Goal: Task Accomplishment & Management: Manage account settings

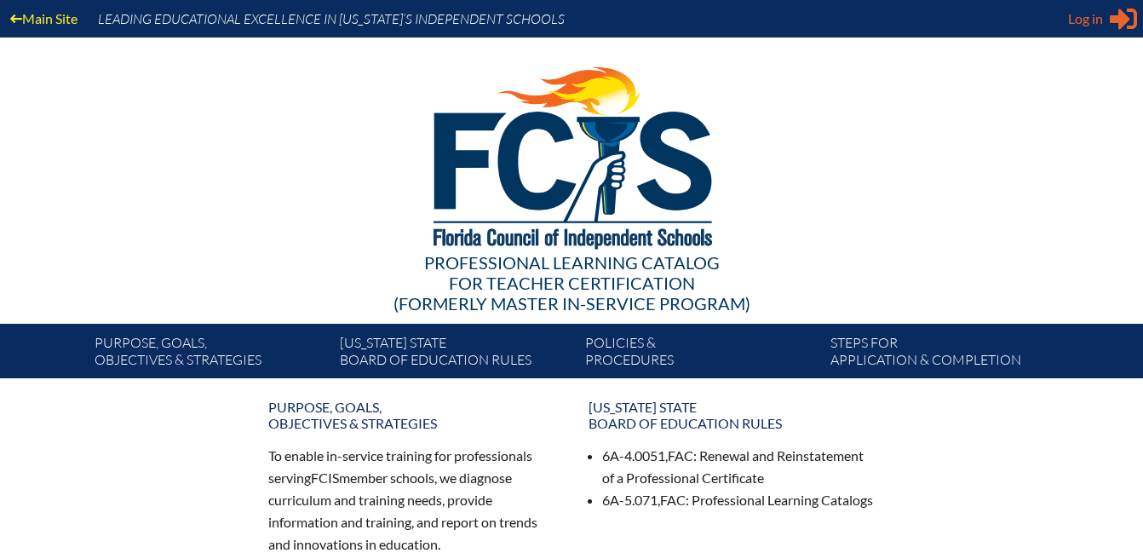
type input "[EMAIL_ADDRESS][DOMAIN_NAME]"
click at [1088, 27] on span "Log in" at bounding box center [1085, 19] width 35 height 20
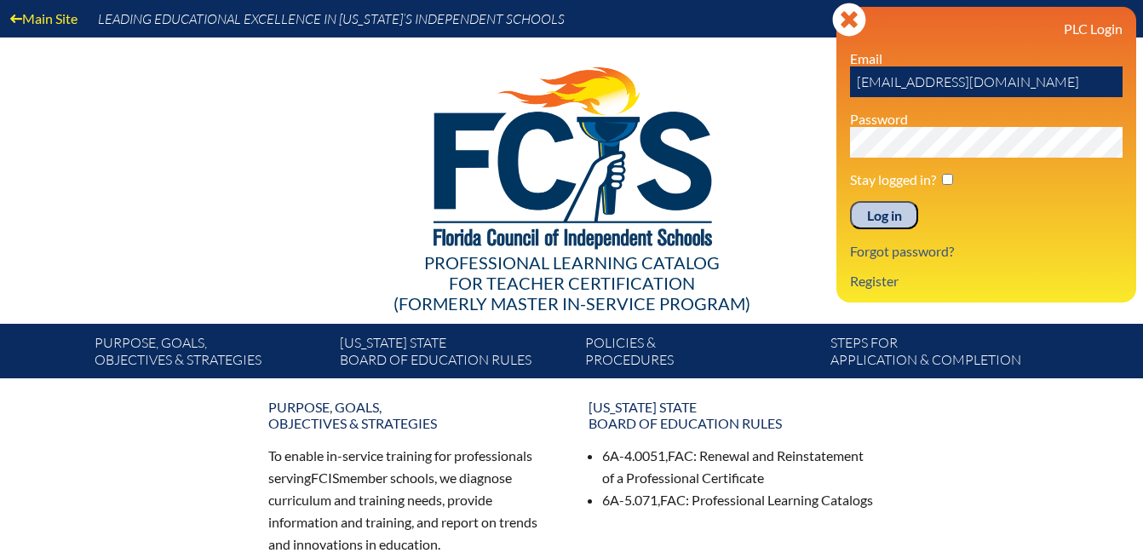
click at [897, 214] on input "Log in" at bounding box center [884, 215] width 68 height 29
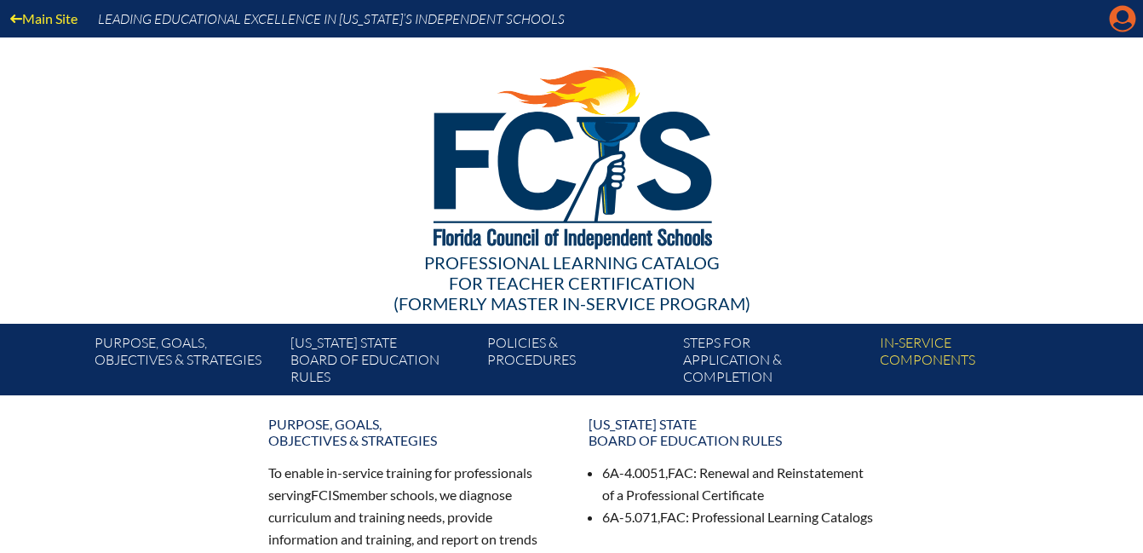
click at [1123, 9] on icon at bounding box center [1123, 19] width 26 height 26
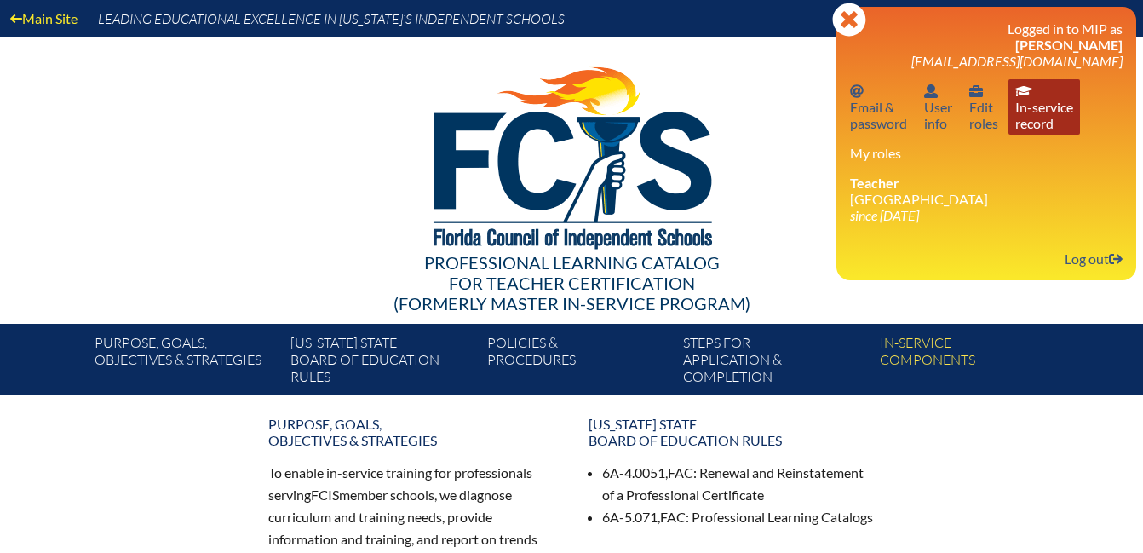
click at [1065, 119] on link "In-service record In-service record" at bounding box center [1045, 106] width 72 height 55
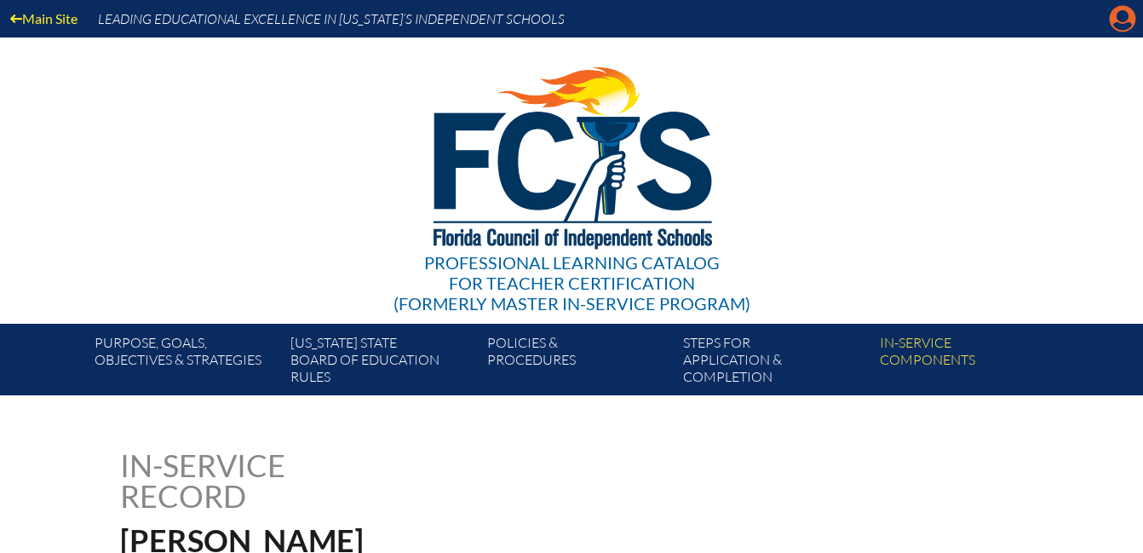
click at [1120, 11] on icon "Manage account" at bounding box center [1122, 18] width 27 height 27
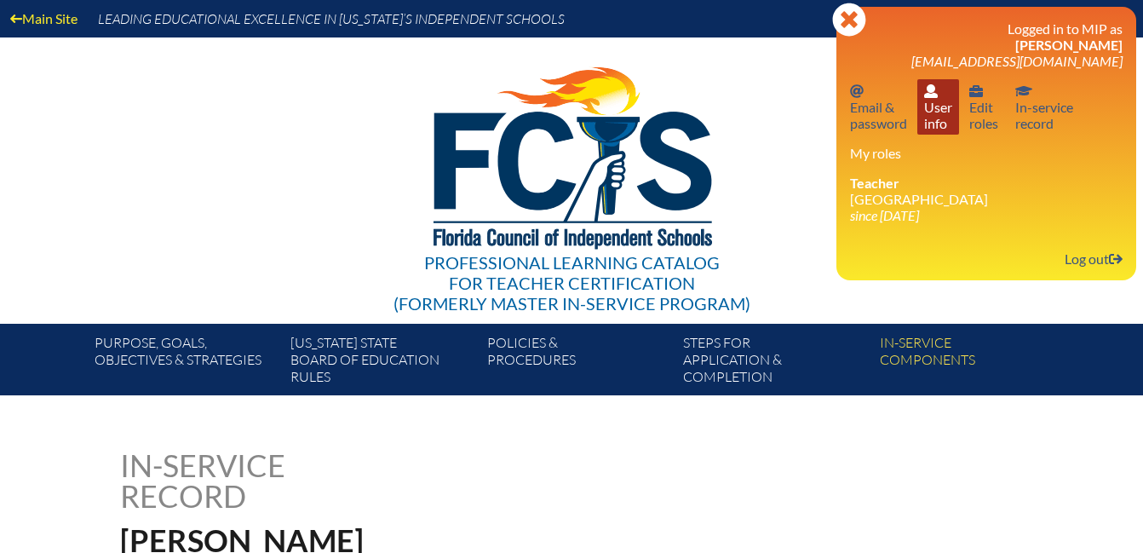
click at [947, 122] on link "User info User info" at bounding box center [939, 106] width 42 height 55
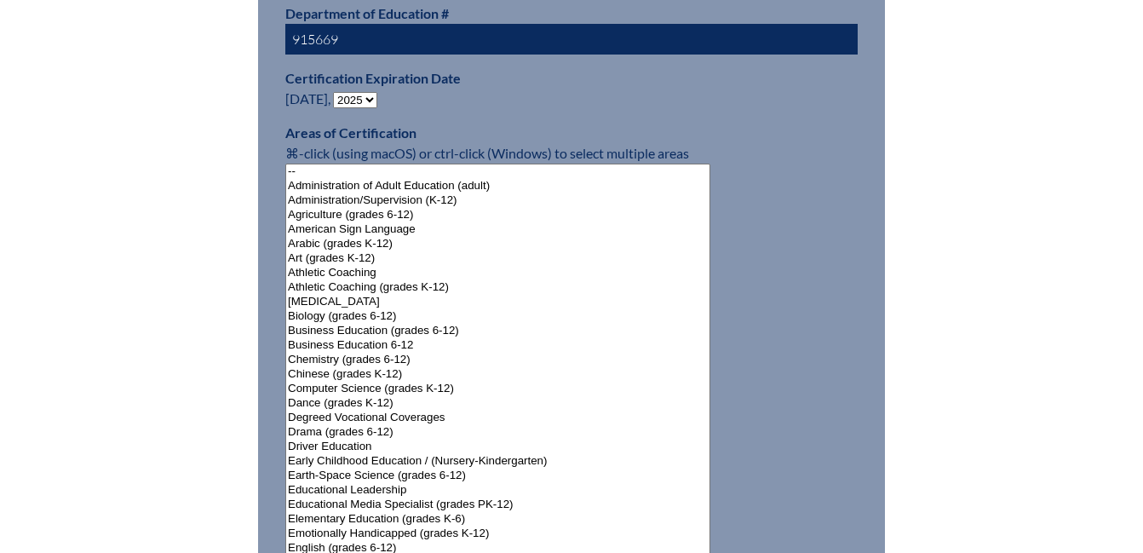
scroll to position [1112, 0]
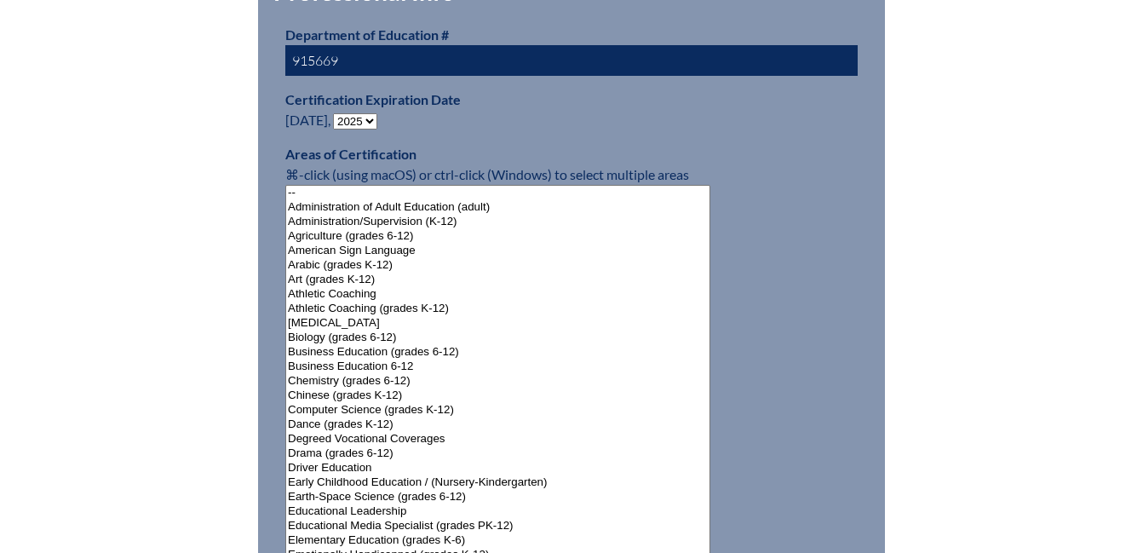
click at [348, 116] on select "- 2031 2030 2029 2028 2027 2026 2025 2024 2023 2022 2021 2020 2019 2018 2017 20…" at bounding box center [355, 121] width 44 height 16
click at [366, 113] on select "- 2031 2030 2029 2028 2027 2026 2025 2024 2023 2022 2021 2020 2019 2018 2017 20…" at bounding box center [355, 121] width 44 height 16
select select "2030"
click at [337, 113] on select "- 2031 2030 2029 2028 2027 2026 2025 2024 2023 2022 2021 2020 2019 2018 2017 20…" at bounding box center [355, 121] width 44 height 16
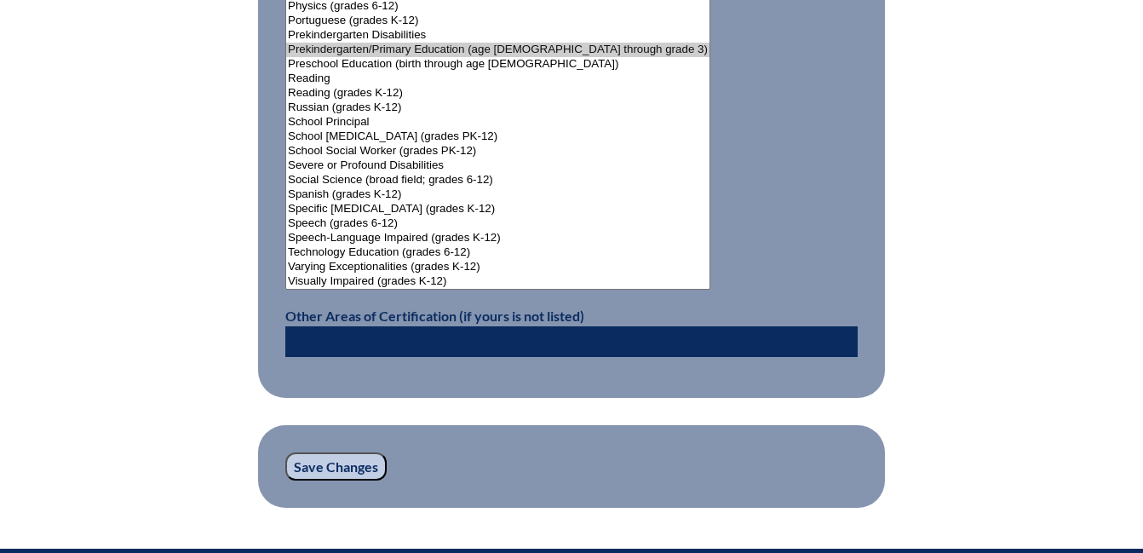
scroll to position [2453, 0]
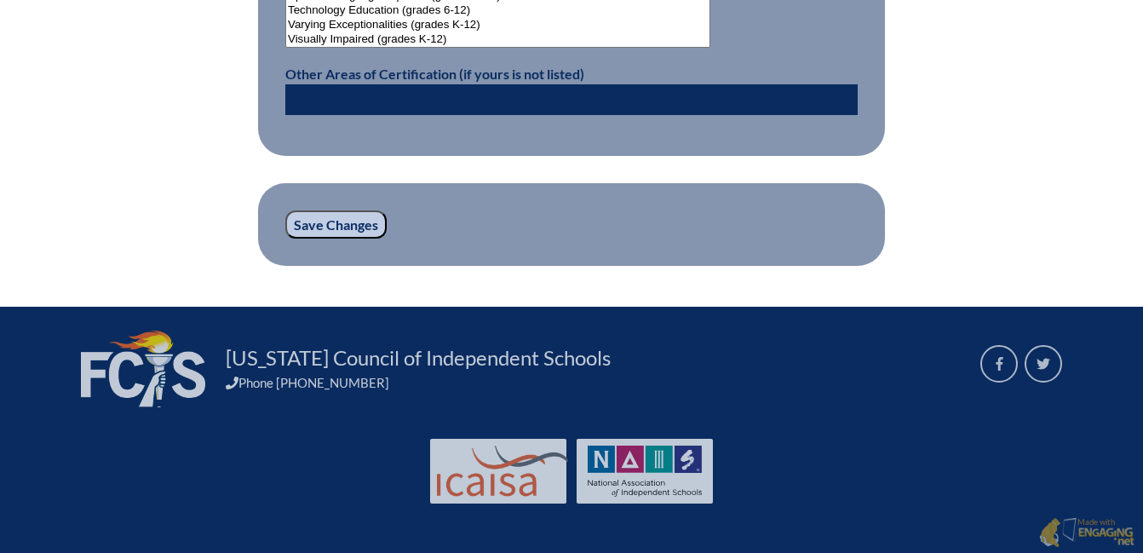
click at [339, 217] on input "Save Changes" at bounding box center [335, 224] width 101 height 29
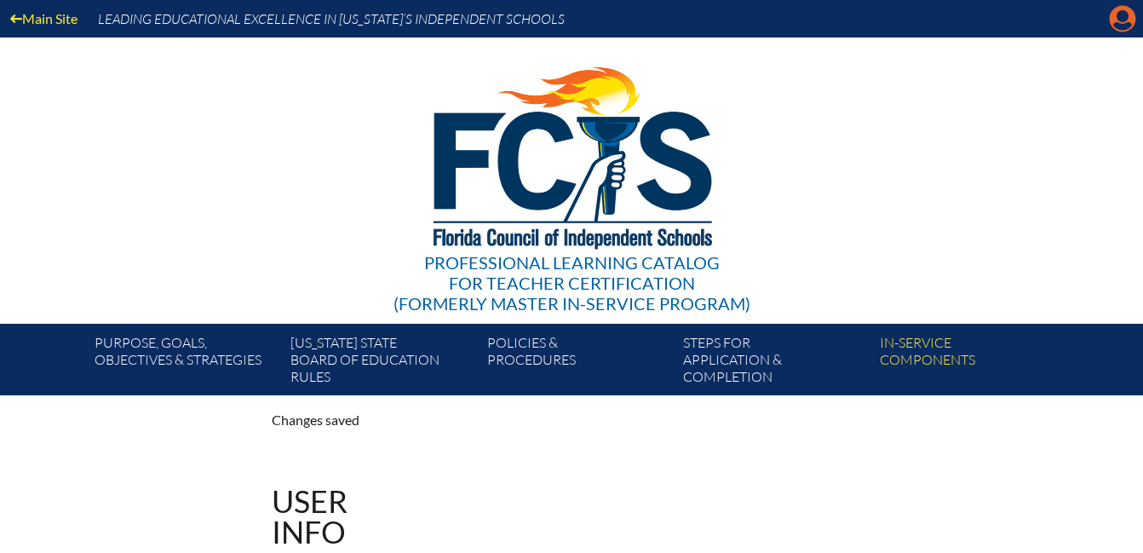
click at [1120, 20] on icon "Manage account" at bounding box center [1122, 18] width 27 height 27
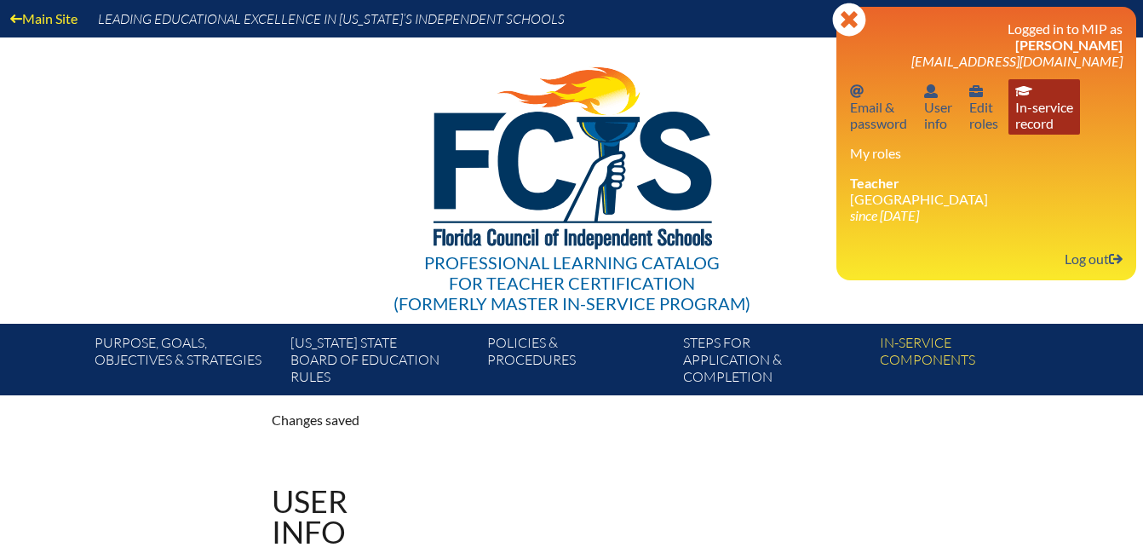
click at [1045, 115] on link "In-service record In-service record" at bounding box center [1045, 106] width 72 height 55
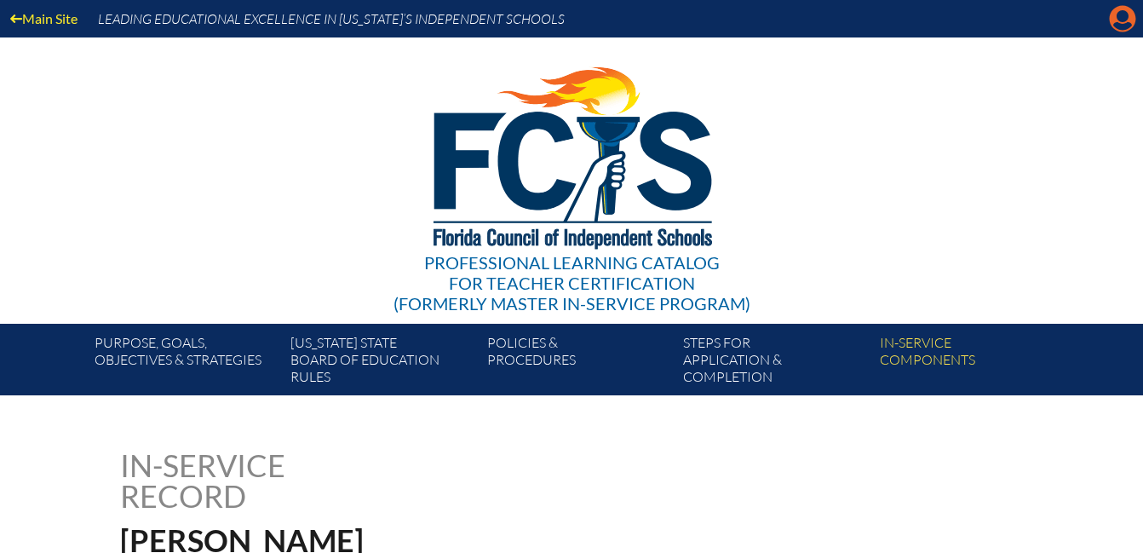
click at [1135, 11] on icon "Manage account" at bounding box center [1122, 18] width 27 height 27
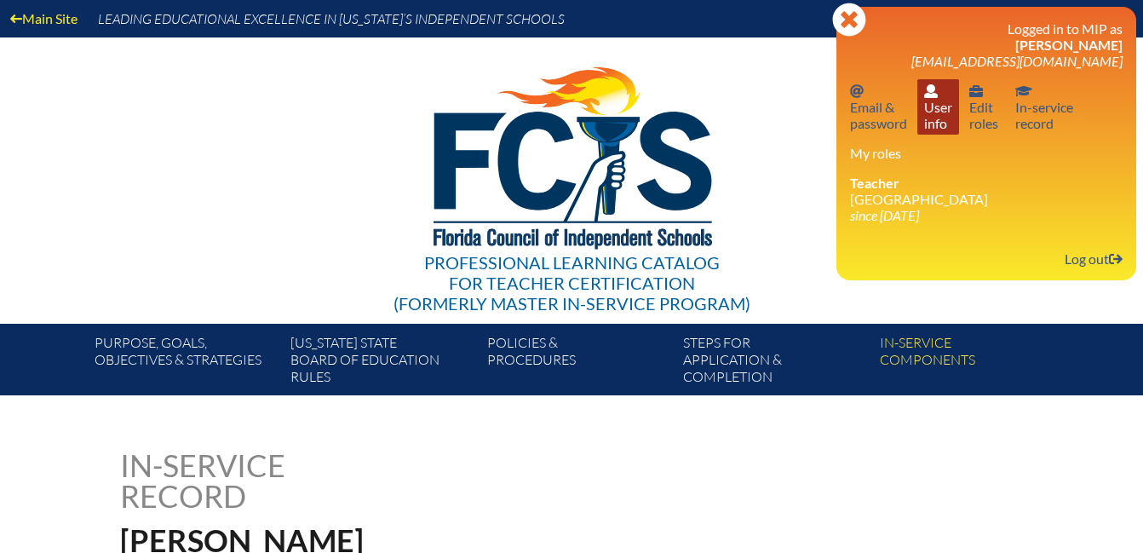
click at [943, 108] on link "User info User info" at bounding box center [939, 106] width 42 height 55
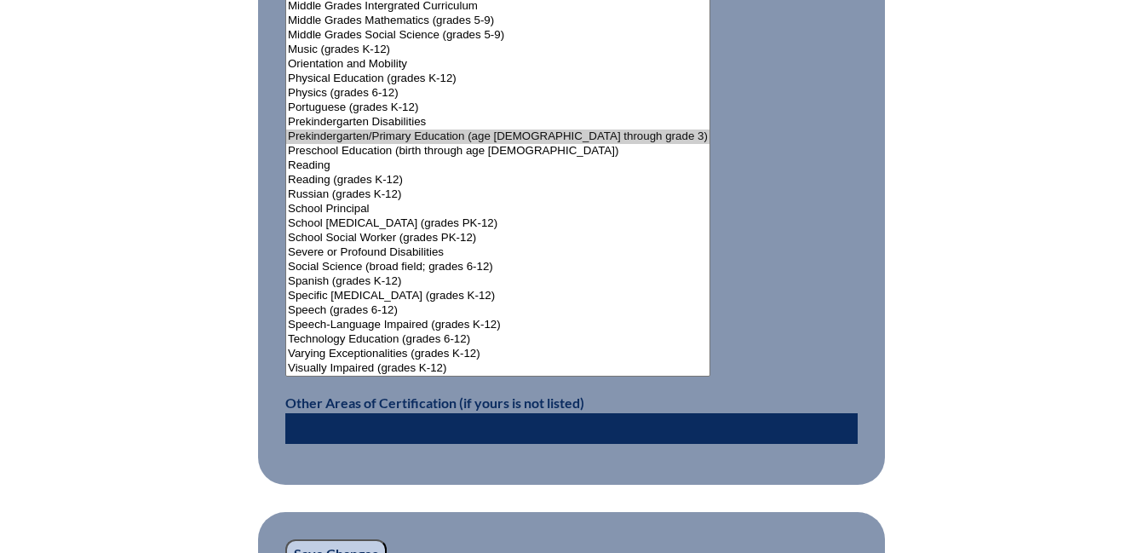
scroll to position [2453, 0]
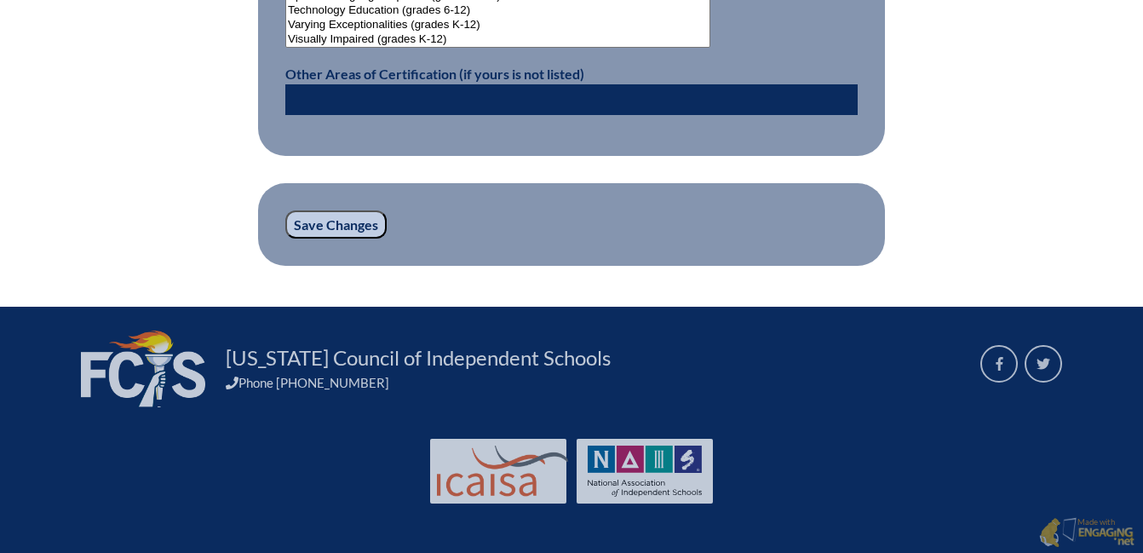
click at [340, 210] on input "Save Changes" at bounding box center [335, 224] width 101 height 29
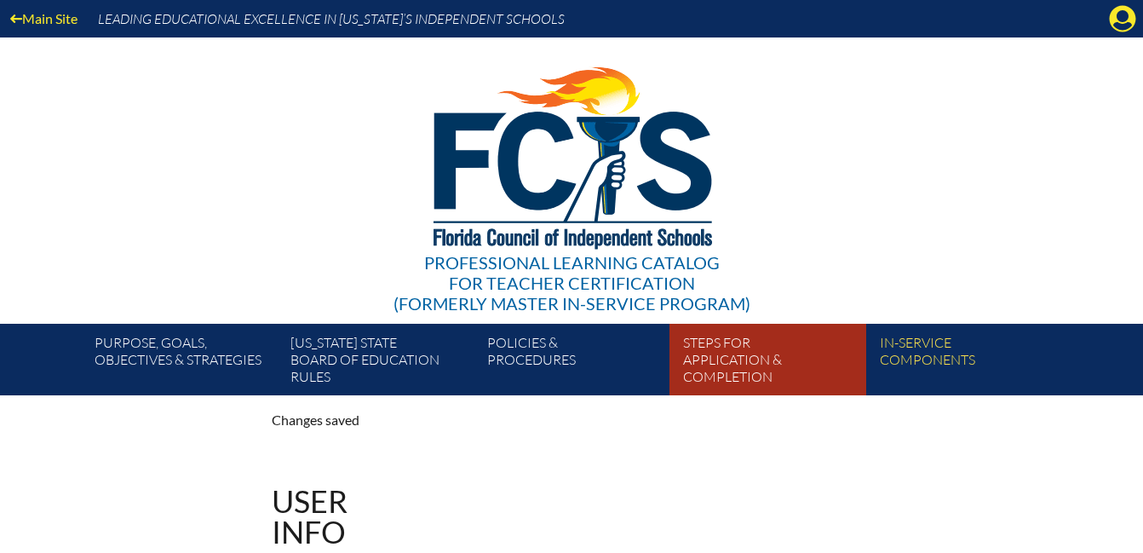
click at [763, 363] on link "Steps for application & completion" at bounding box center [775, 363] width 196 height 65
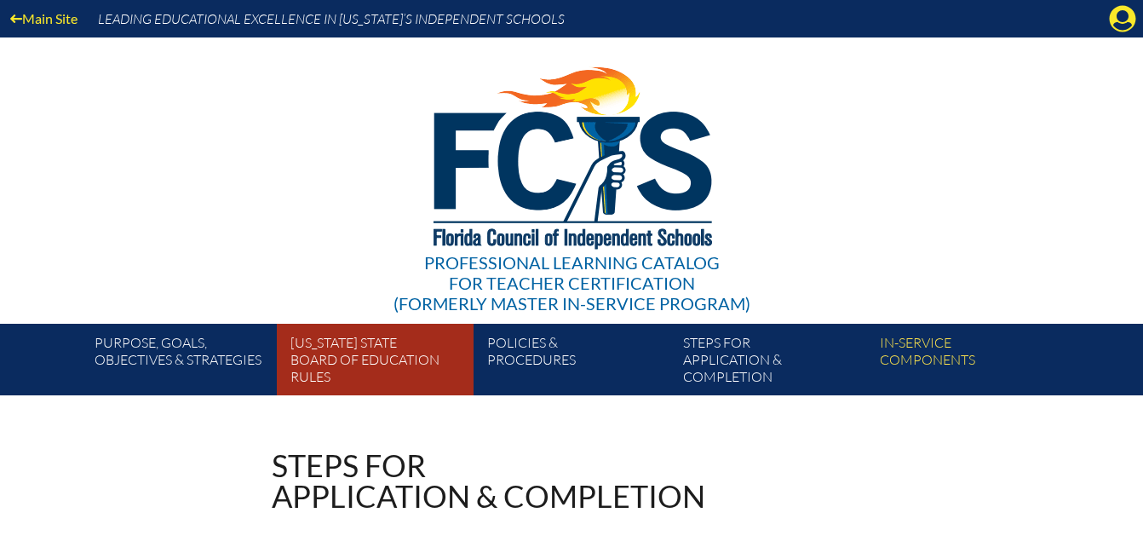
click at [372, 380] on link "Florida State Board of Education rules" at bounding box center [382, 363] width 196 height 65
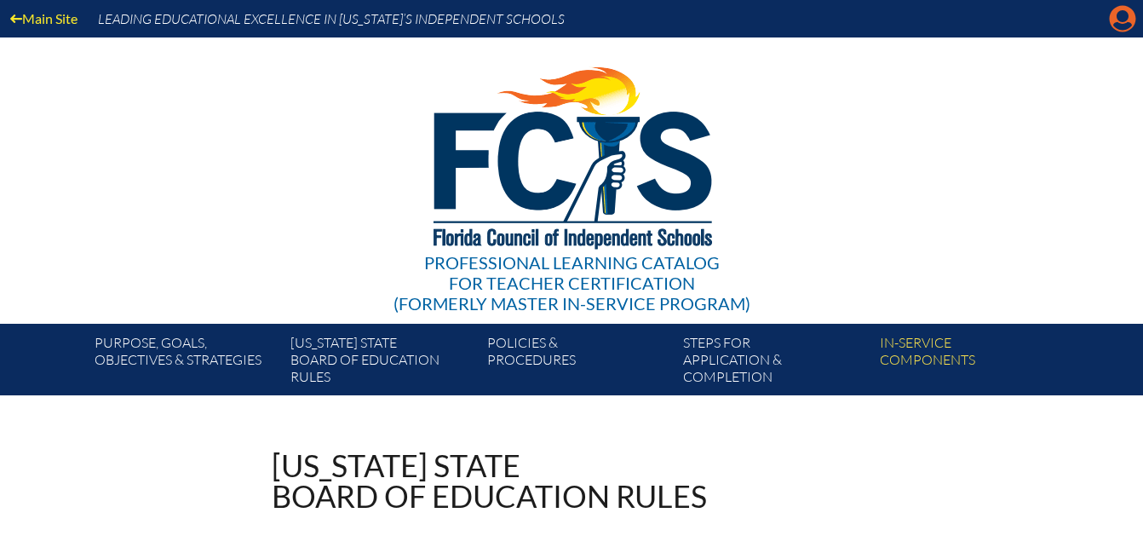
click at [1124, 29] on icon "Manage account" at bounding box center [1122, 18] width 27 height 27
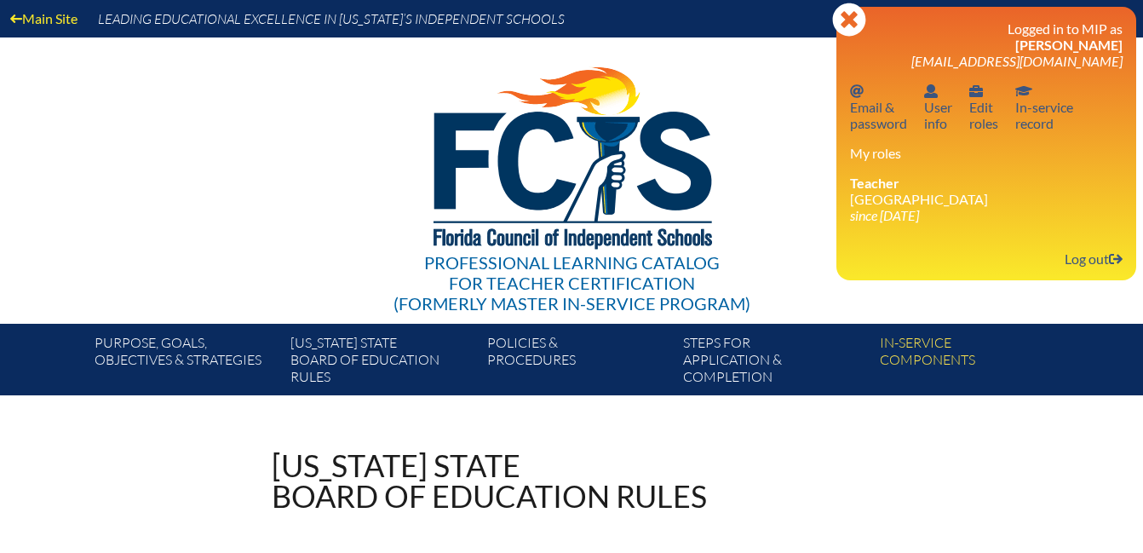
click at [1103, 279] on div "Close Manage account Logged in to MIP as Miriam Campbell mcampbell@lhps.org Ema…" at bounding box center [987, 144] width 300 height 274
click at [1104, 268] on link "Log out Log out" at bounding box center [1094, 258] width 72 height 23
